Goal: Transaction & Acquisition: Book appointment/travel/reservation

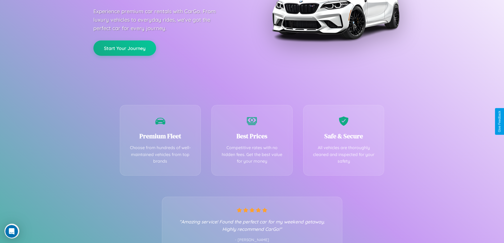
scroll to position [104, 0]
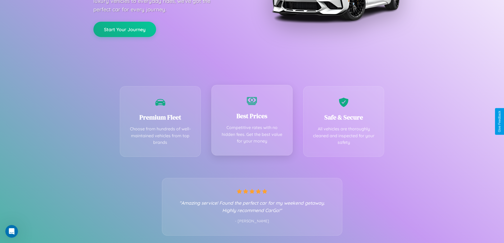
click at [252, 121] on div "Best Prices Competitive rates with no hidden fees. Get the best value for your …" at bounding box center [251, 120] width 81 height 71
click at [125, 29] on button "Start Your Journey" at bounding box center [124, 28] width 63 height 15
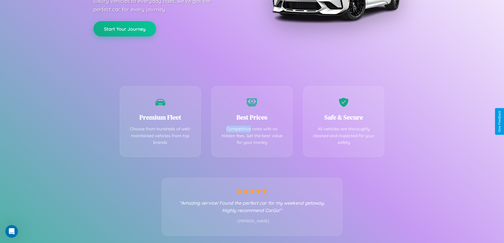
click at [125, 29] on button "Start Your Journey" at bounding box center [124, 28] width 63 height 15
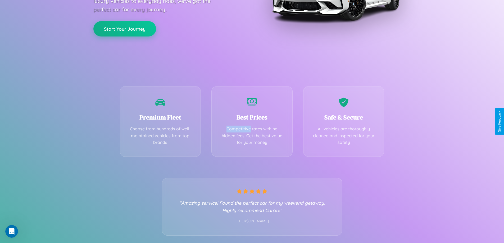
click at [125, 29] on button "Start Your Journey" at bounding box center [124, 28] width 63 height 15
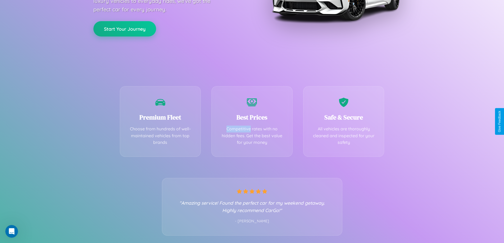
click at [125, 29] on button "Start Your Journey" at bounding box center [124, 28] width 63 height 15
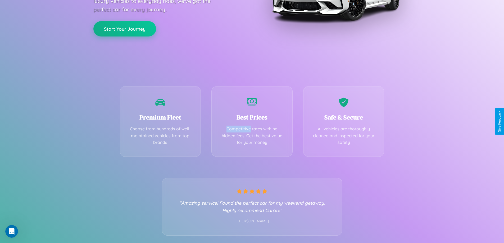
click at [125, 29] on button "Start Your Journey" at bounding box center [124, 28] width 63 height 15
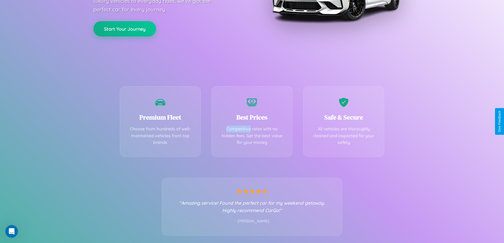
click at [125, 29] on button "Start Your Journey" at bounding box center [124, 28] width 63 height 15
